Goal: Find specific page/section

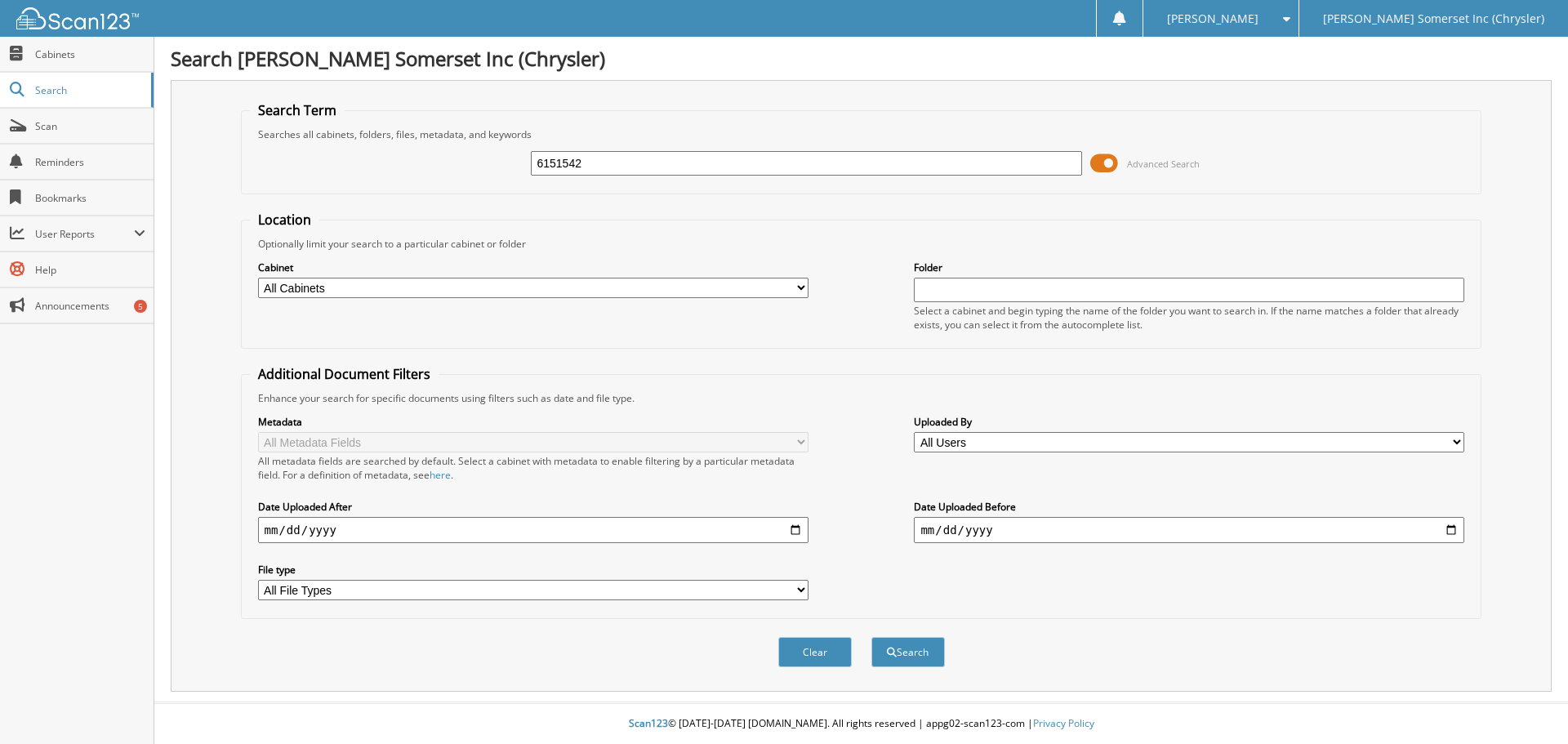
type input "6151542"
click at [871, 636] on button "Search" at bounding box center [907, 651] width 74 height 30
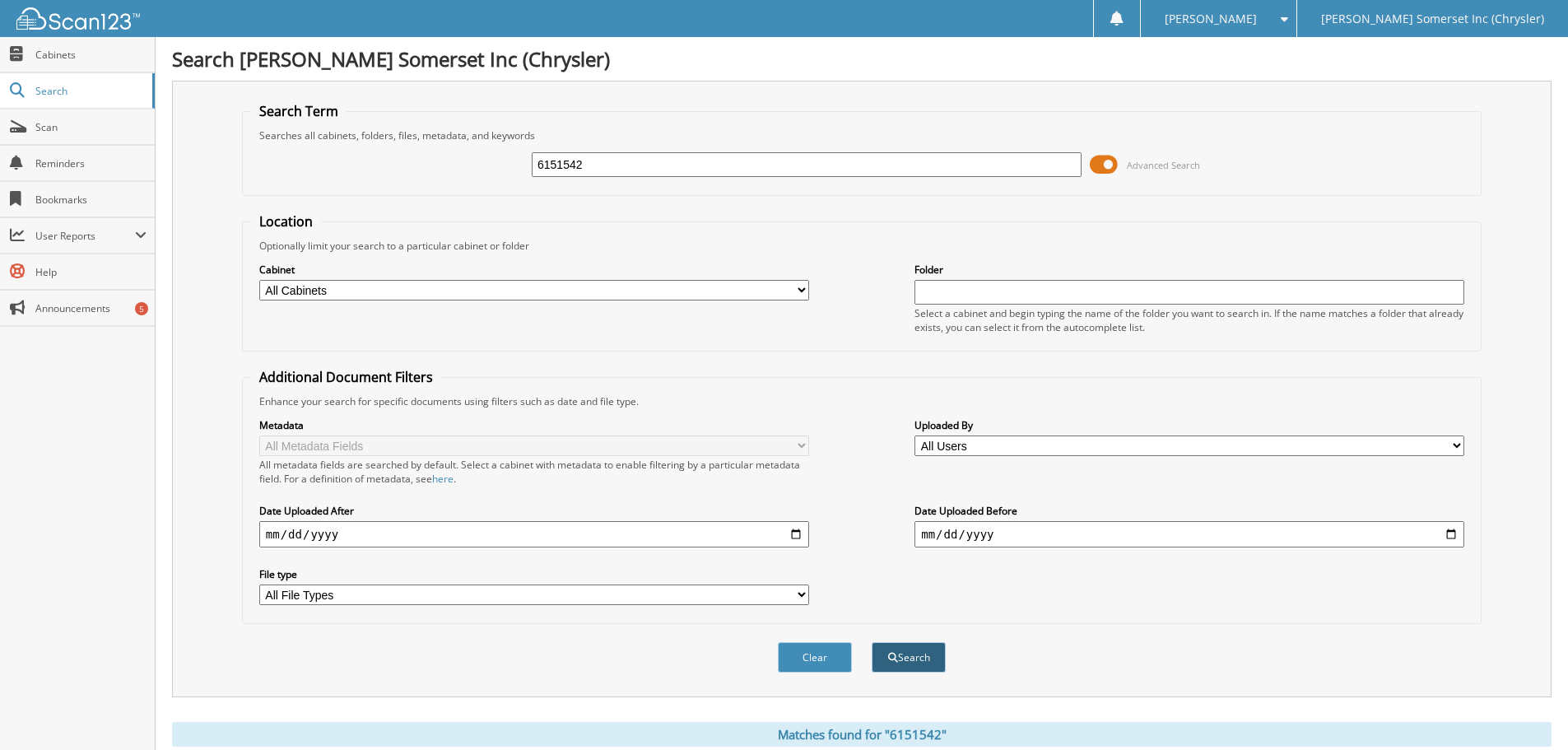
click at [905, 657] on button "Search" at bounding box center [909, 656] width 75 height 30
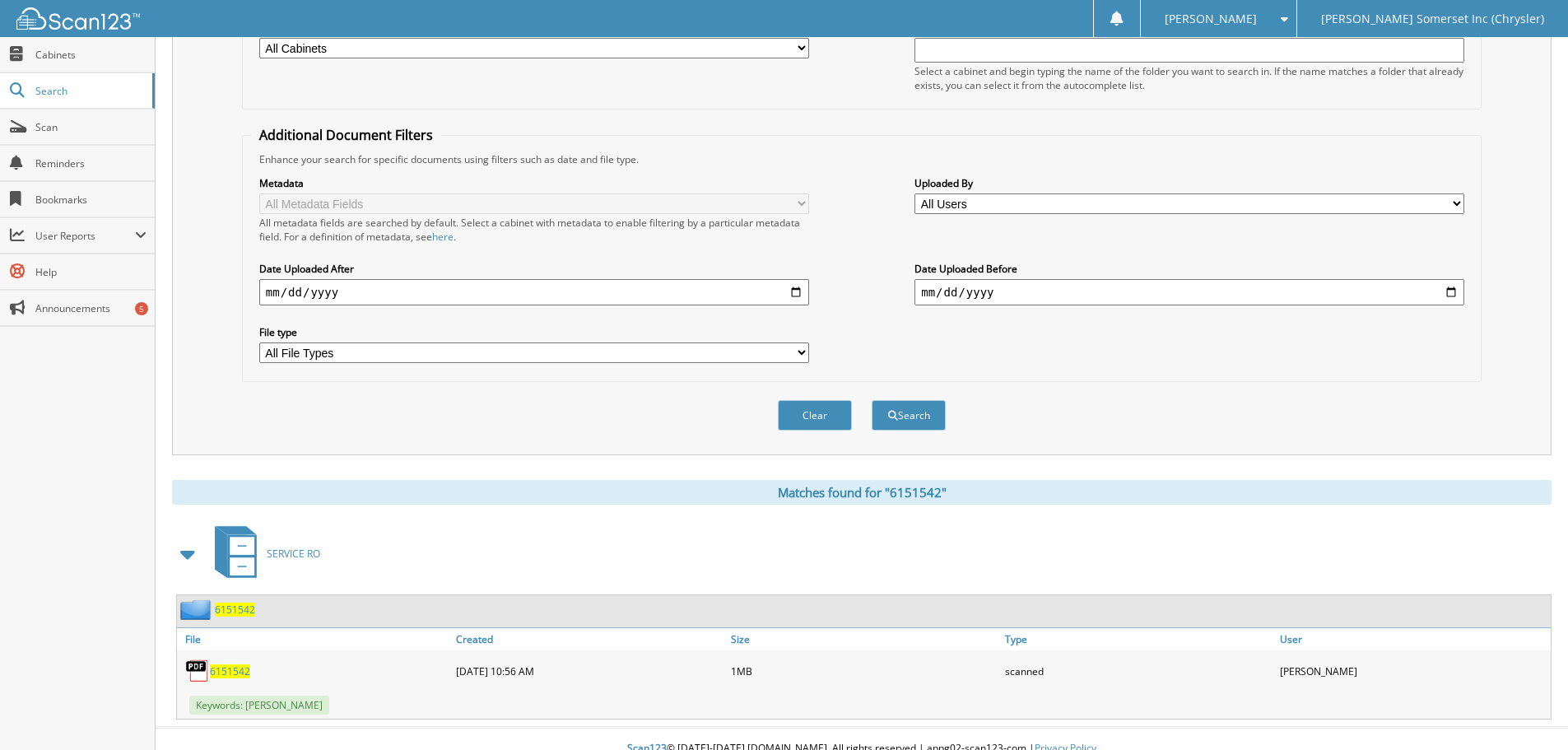
scroll to position [261, 0]
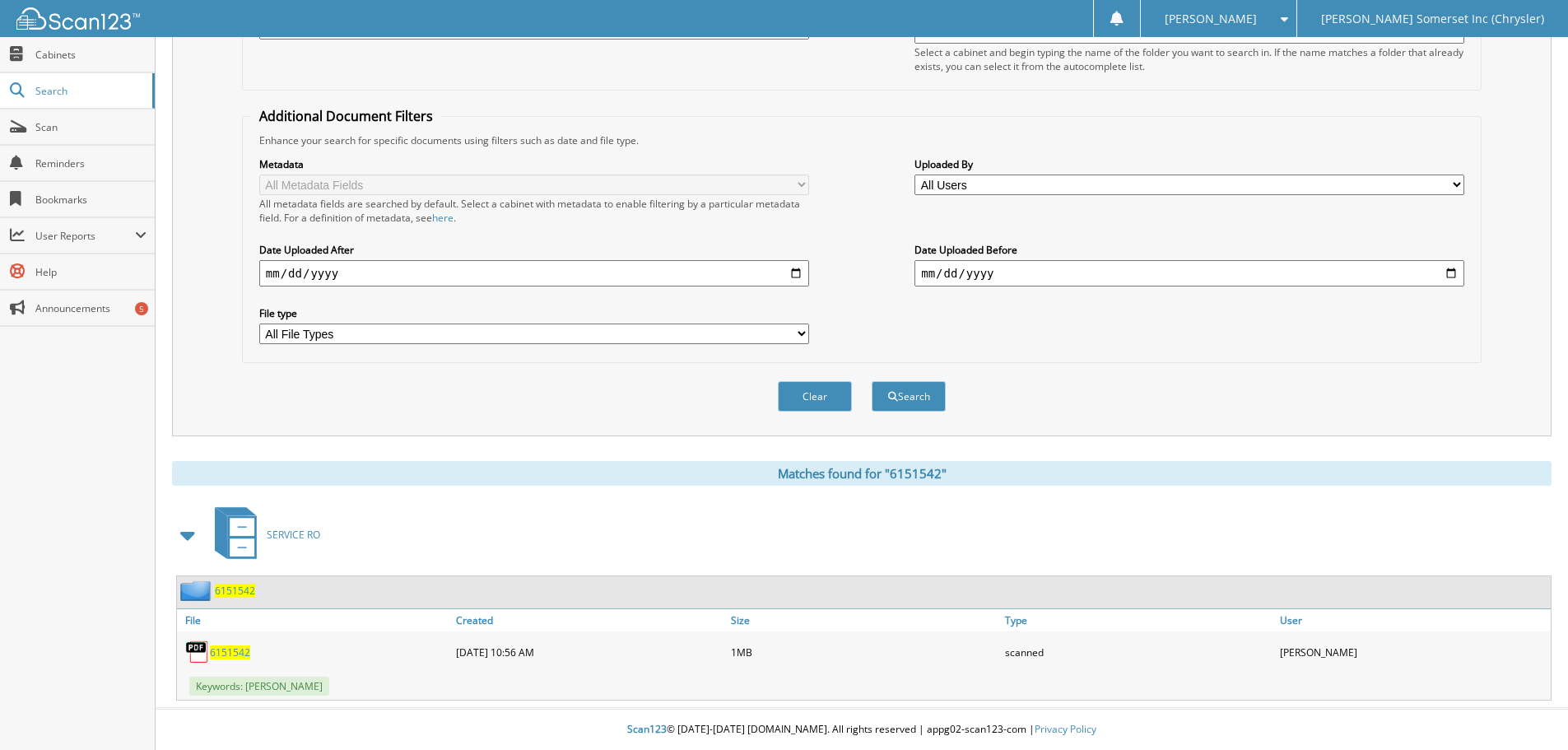
click at [234, 651] on span "6151542" at bounding box center [230, 652] width 41 height 14
